Goal: Check status: Check status

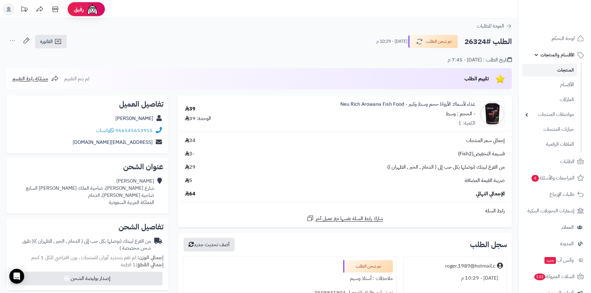
click at [555, 72] on link "المنتجات" at bounding box center [549, 70] width 55 height 13
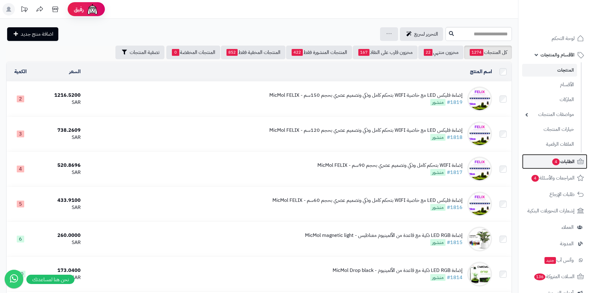
click at [564, 158] on span "الطلبات 4" at bounding box center [563, 161] width 23 height 9
click at [473, 36] on input "text" at bounding box center [479, 34] width 66 height 14
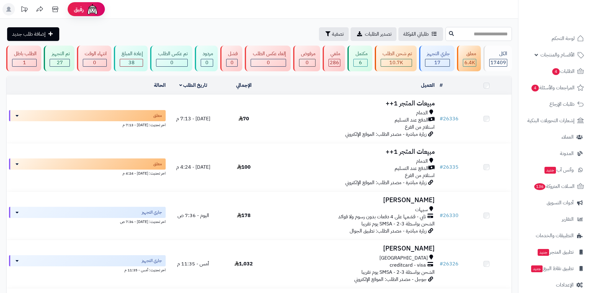
click at [480, 34] on input "text" at bounding box center [479, 34] width 66 height 14
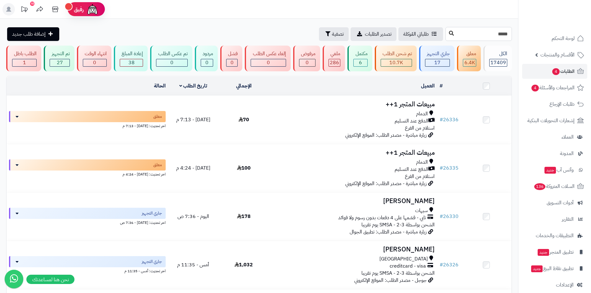
type input "*****"
click at [449, 34] on icon at bounding box center [451, 33] width 5 height 5
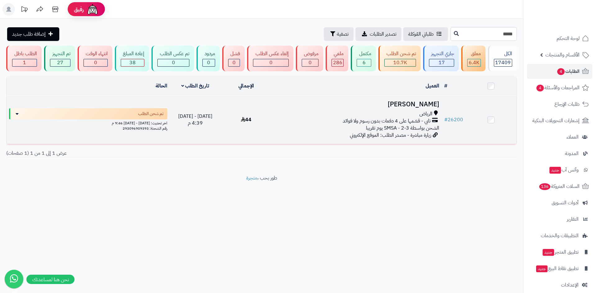
click at [412, 102] on h3 "Lala Atamimi" at bounding box center [356, 104] width 165 height 7
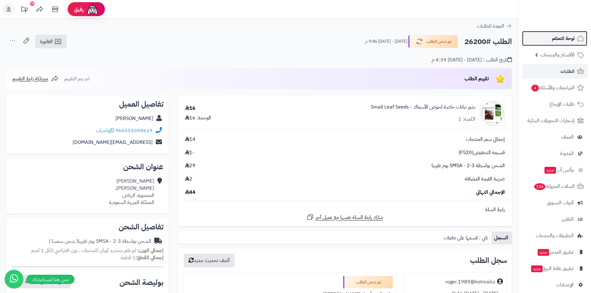
click at [557, 39] on span "لوحة التحكم" at bounding box center [563, 38] width 23 height 9
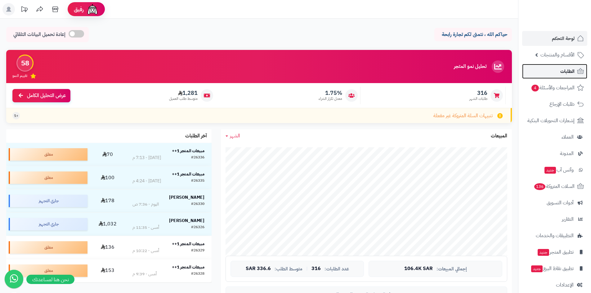
click at [571, 74] on span "الطلبات" at bounding box center [568, 71] width 14 height 9
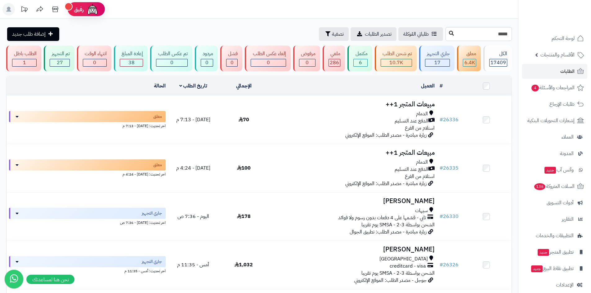
type input "*****"
click at [449, 33] on icon at bounding box center [451, 33] width 5 height 5
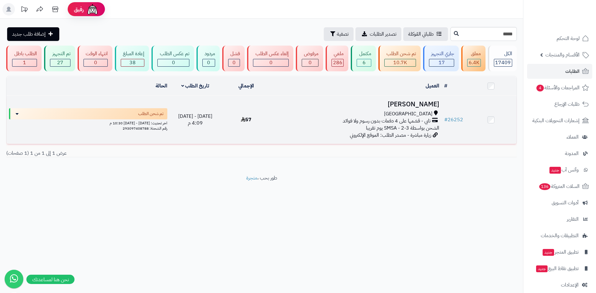
click at [400, 101] on h3 "[PERSON_NAME]" at bounding box center [356, 104] width 165 height 7
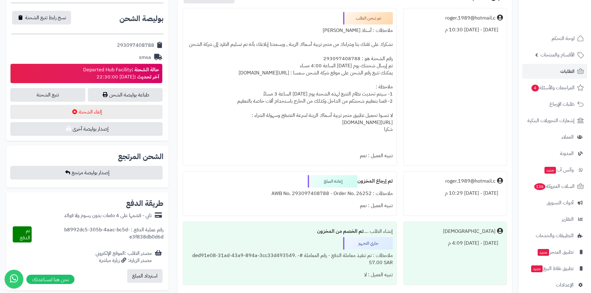
scroll to position [248, 0]
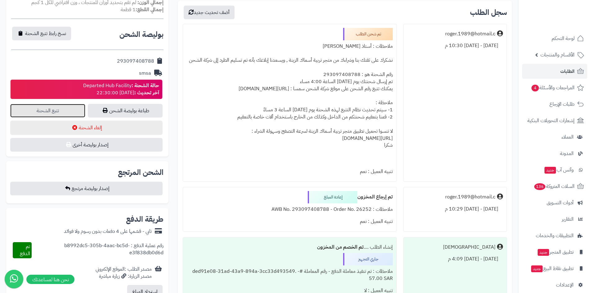
click at [42, 108] on link "تتبع الشحنة" at bounding box center [47, 111] width 75 height 14
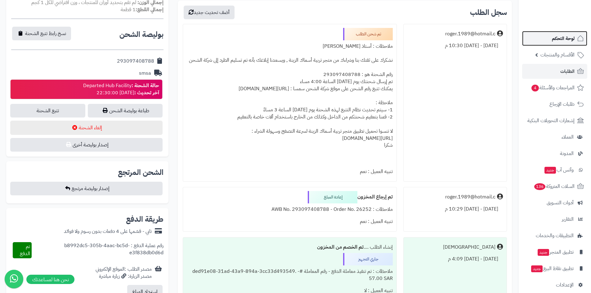
click at [570, 39] on span "لوحة التحكم" at bounding box center [563, 38] width 23 height 9
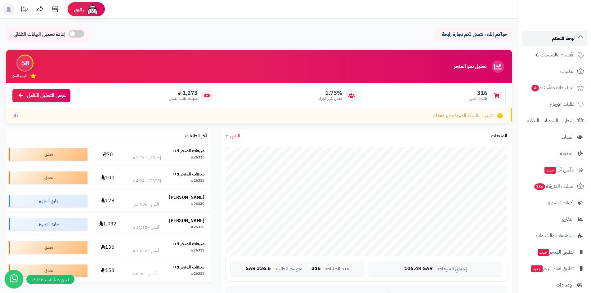
click at [557, 35] on span "لوحة التحكم" at bounding box center [563, 38] width 23 height 9
